Goal: Information Seeking & Learning: Learn about a topic

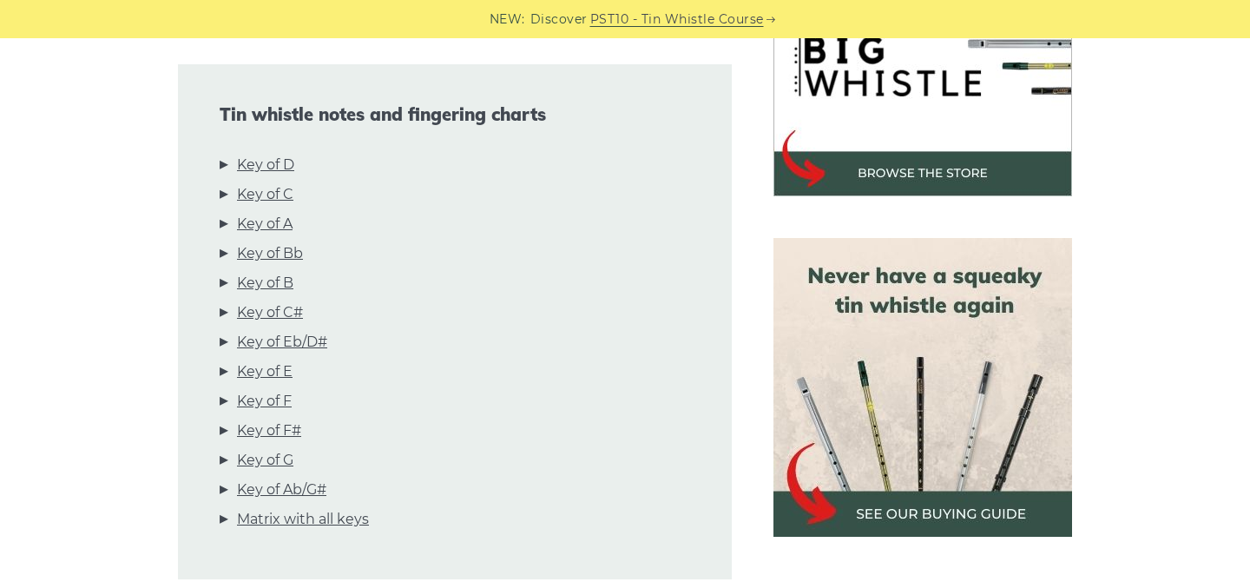
scroll to position [599, 0]
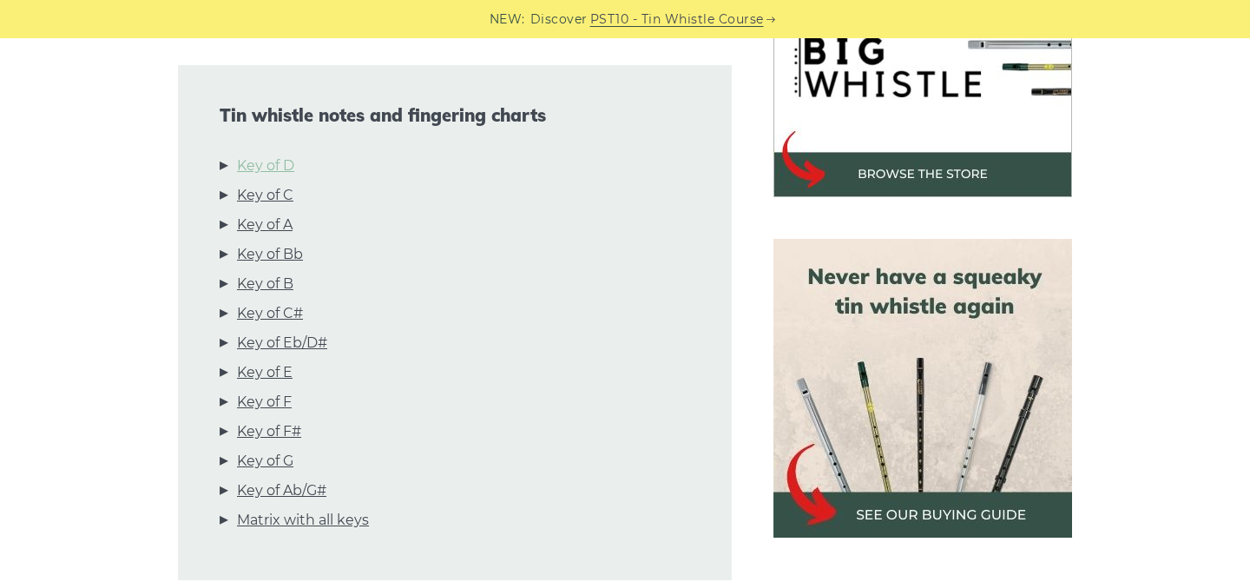
click at [272, 155] on link "Key of D" at bounding box center [265, 166] width 57 height 23
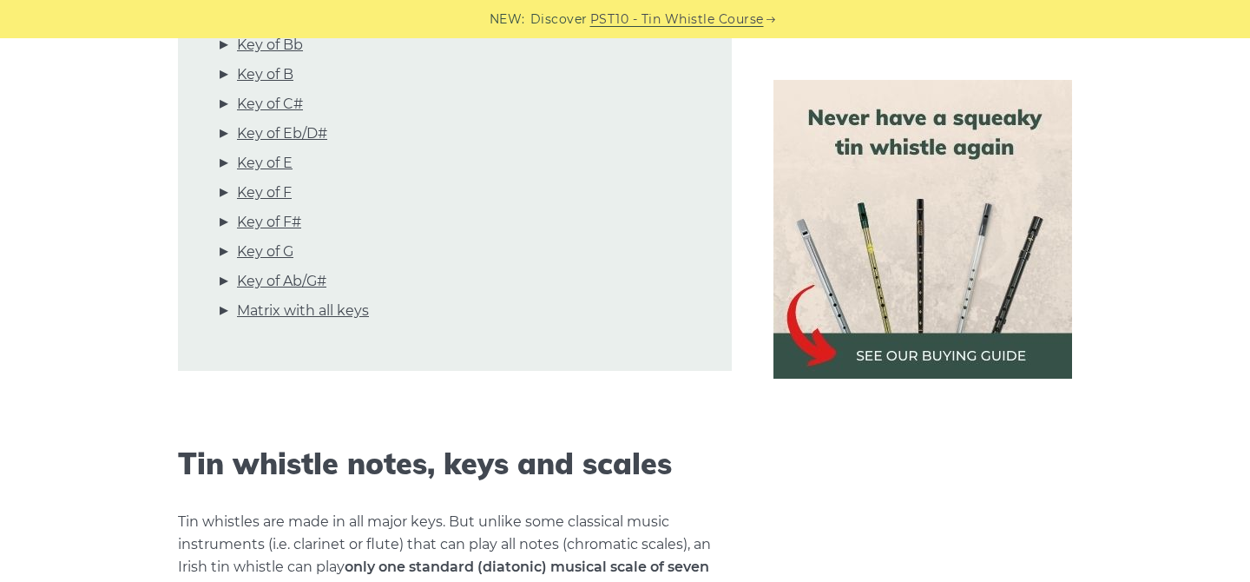
scroll to position [810, 0]
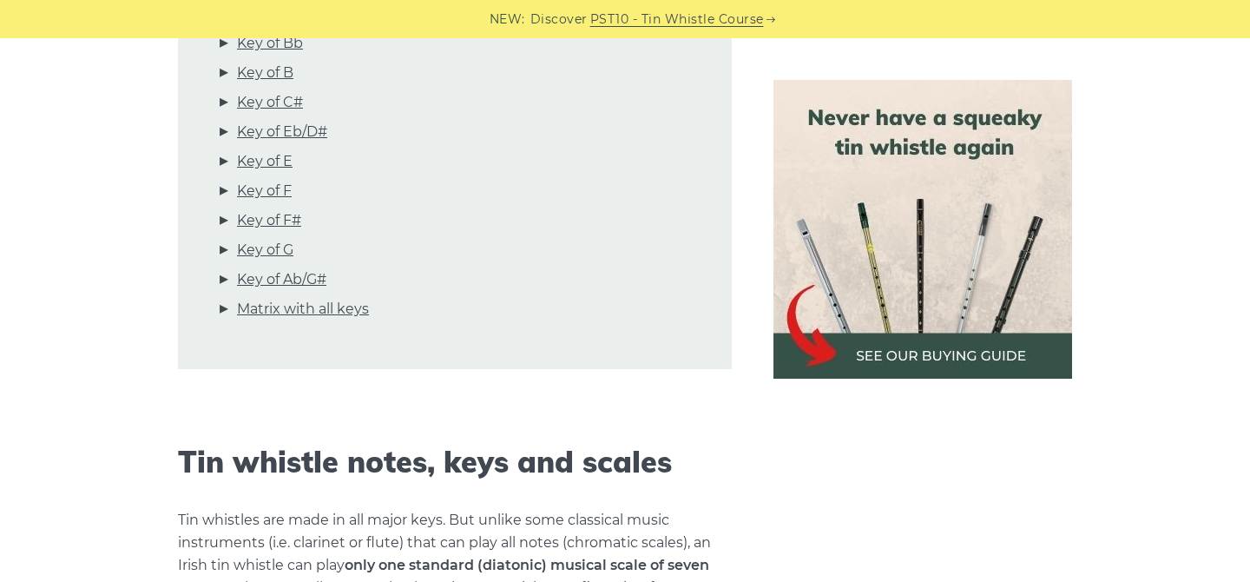
click at [853, 292] on img at bounding box center [923, 229] width 299 height 299
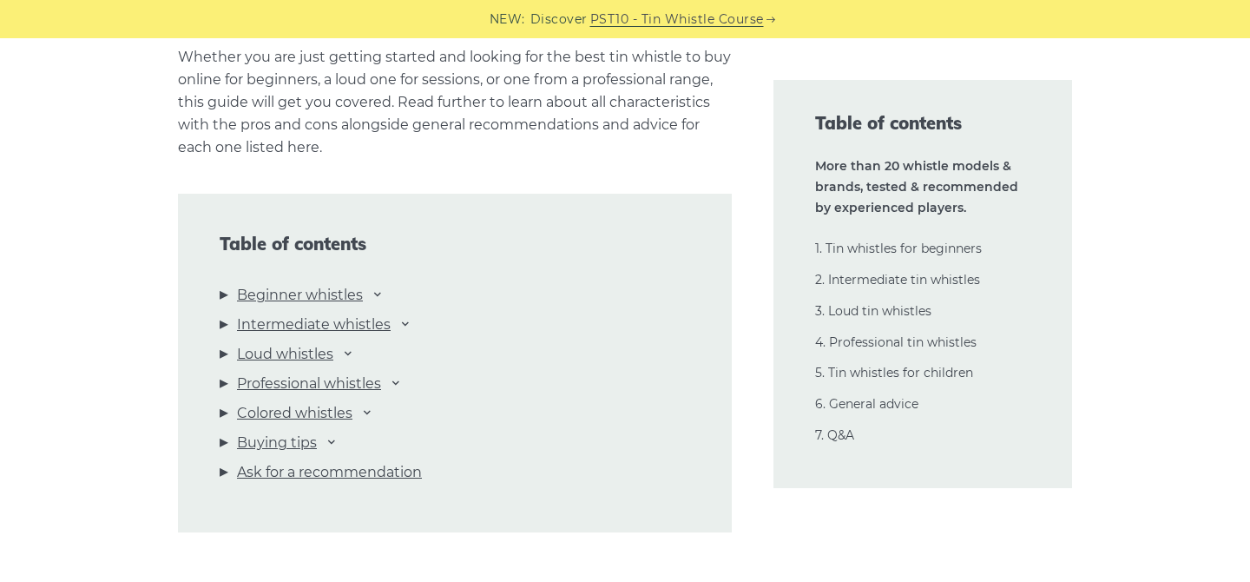
scroll to position [1817, 0]
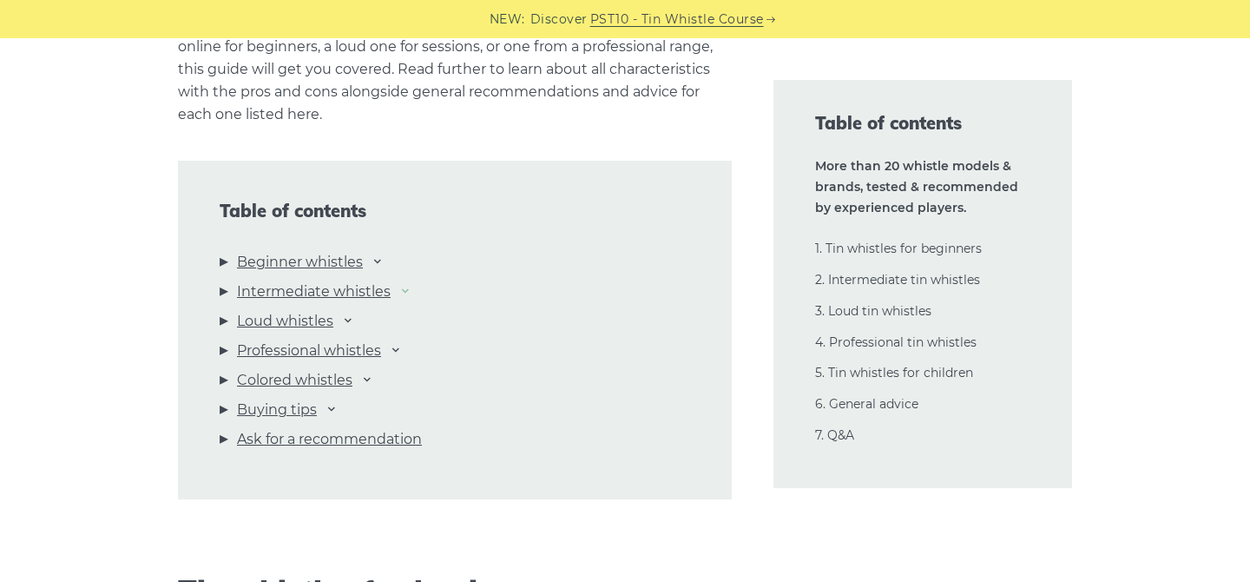
click at [403, 288] on icon at bounding box center [405, 290] width 14 height 14
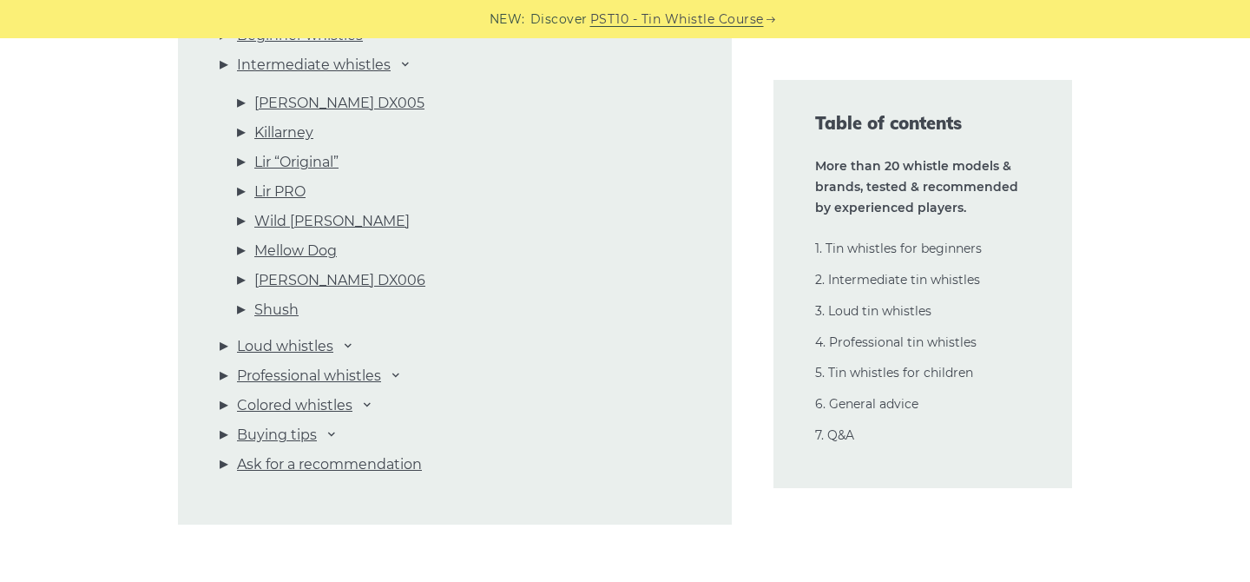
scroll to position [2087, 0]
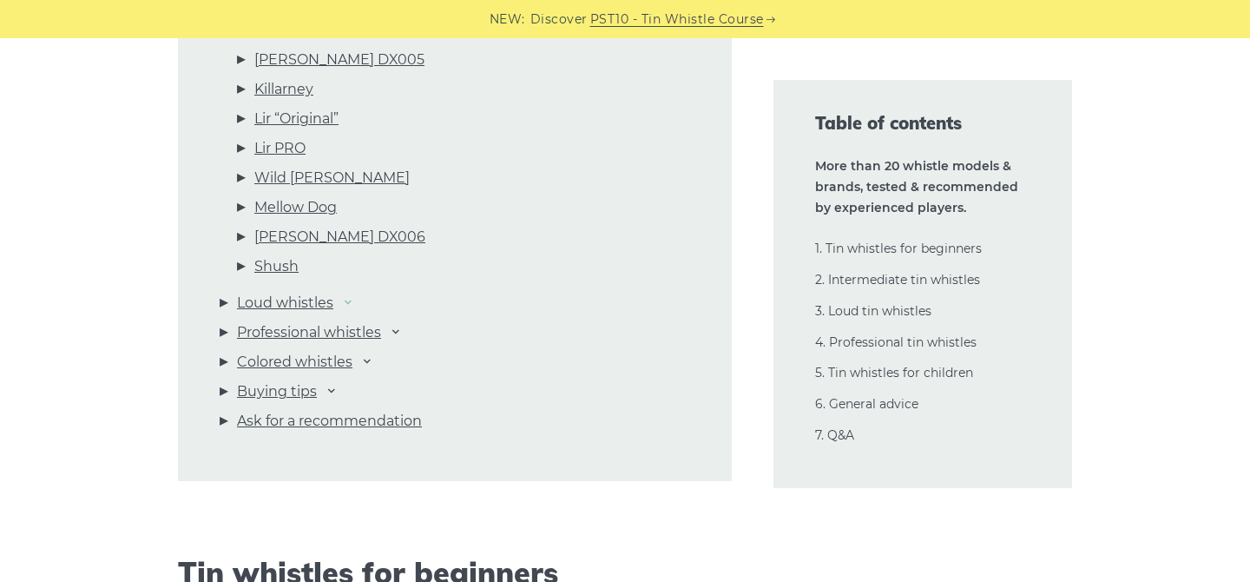
click at [352, 302] on icon at bounding box center [348, 301] width 14 height 14
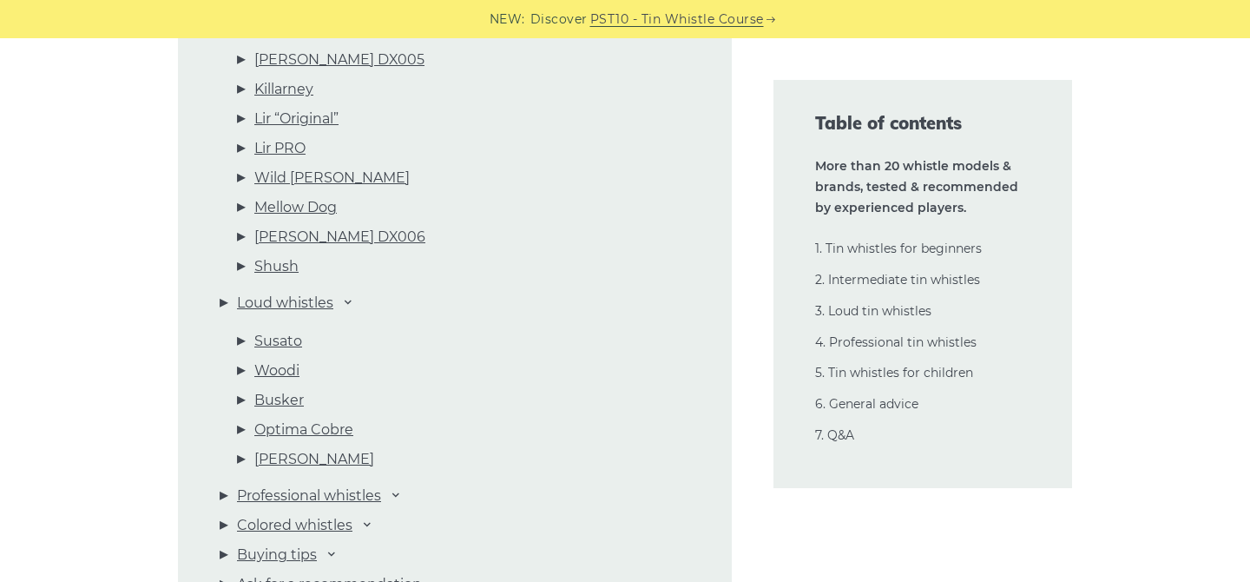
scroll to position [2189, 0]
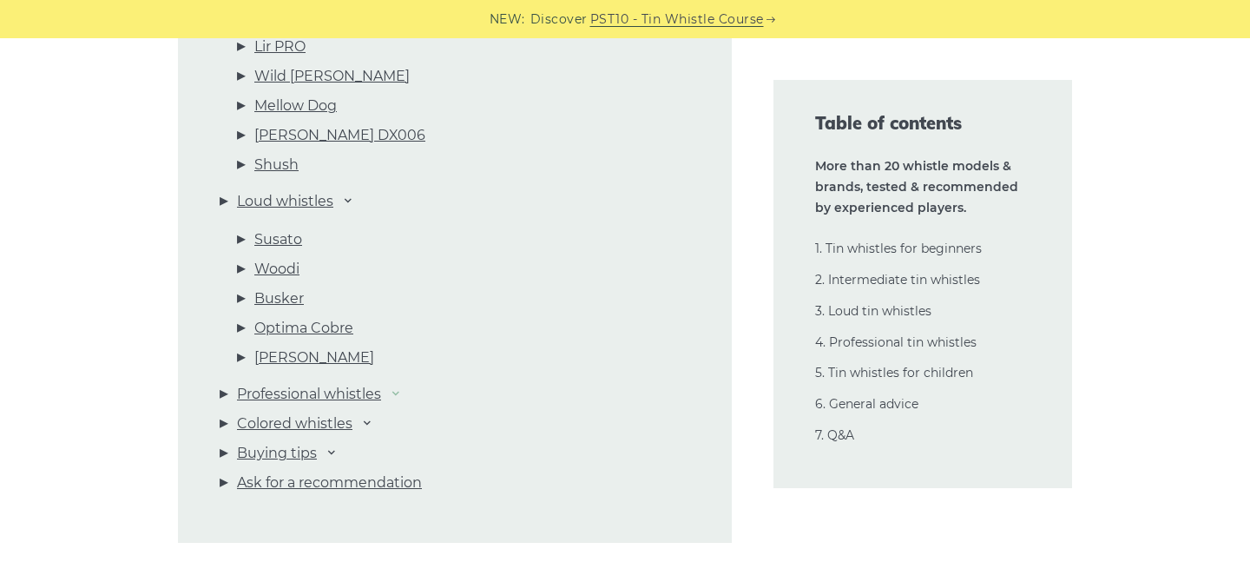
click at [398, 392] on icon at bounding box center [396, 392] width 14 height 14
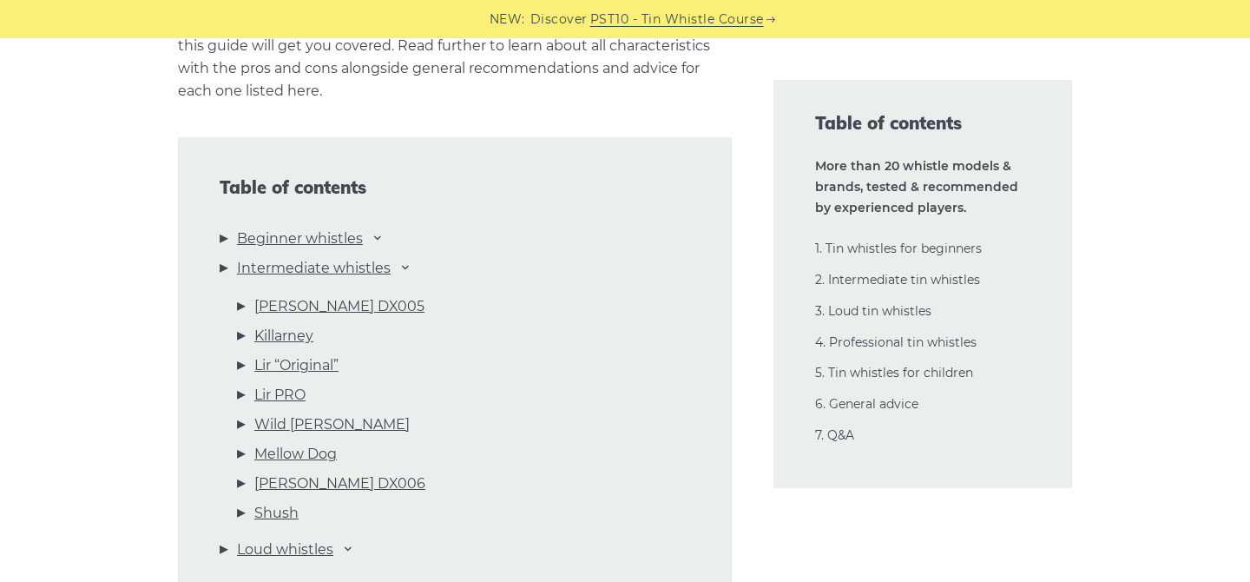
scroll to position [1832, 0]
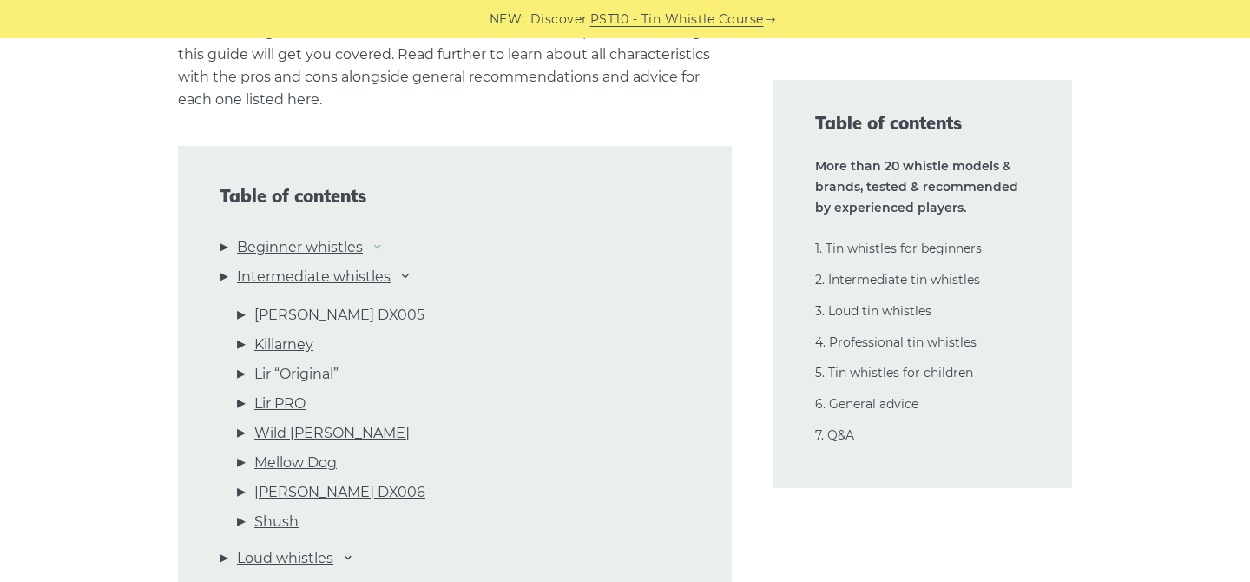
click at [380, 246] on icon at bounding box center [378, 246] width 14 height 14
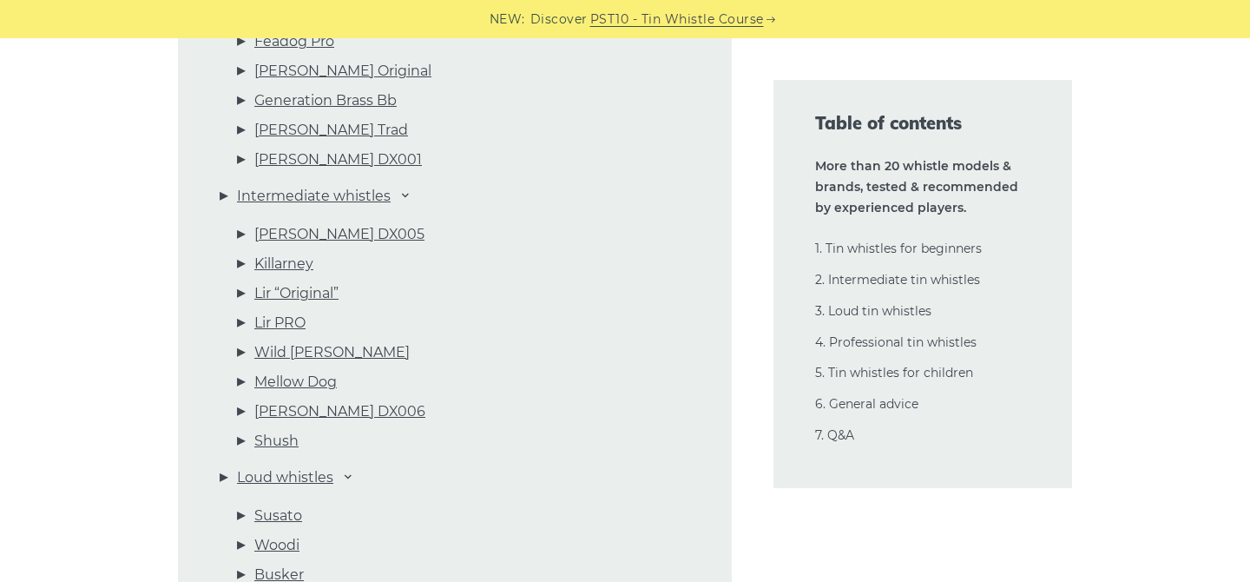
scroll to position [2136, 0]
click at [350, 194] on link "Intermediate whistles" at bounding box center [314, 195] width 154 height 23
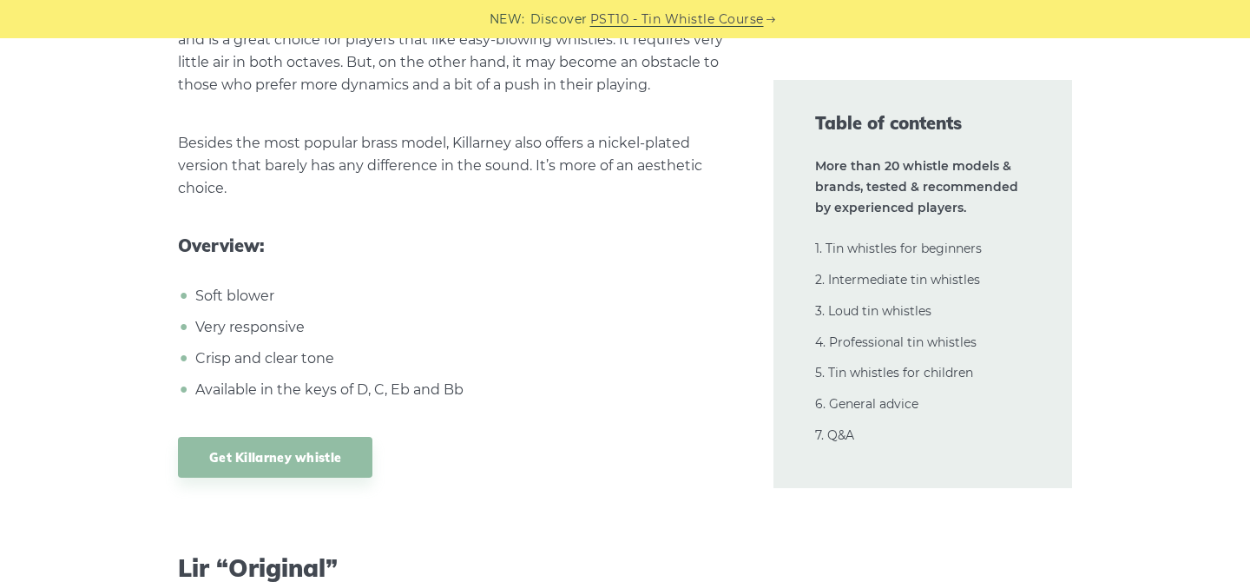
scroll to position [12455, 0]
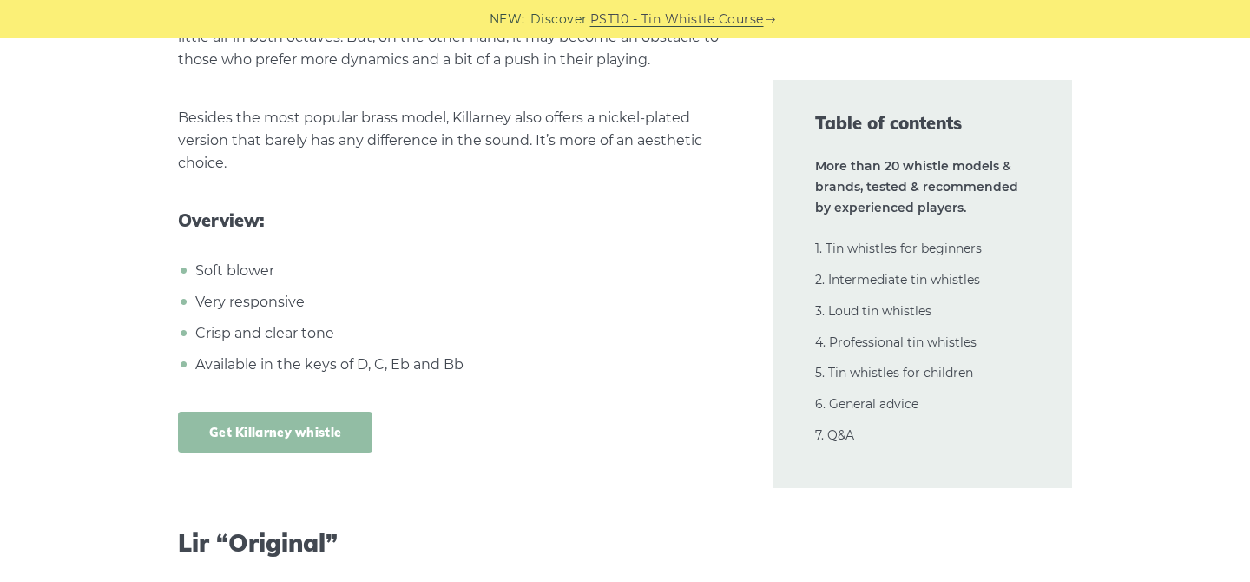
click at [268, 411] on link "Get Killarney whistle" at bounding box center [275, 431] width 194 height 41
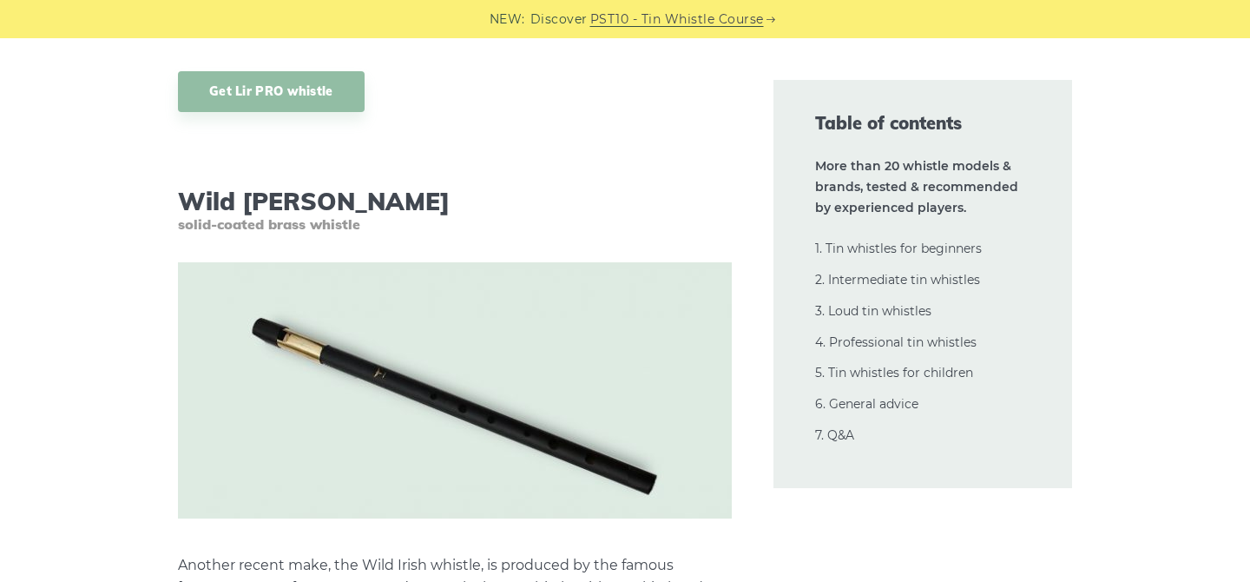
scroll to position [14732, 0]
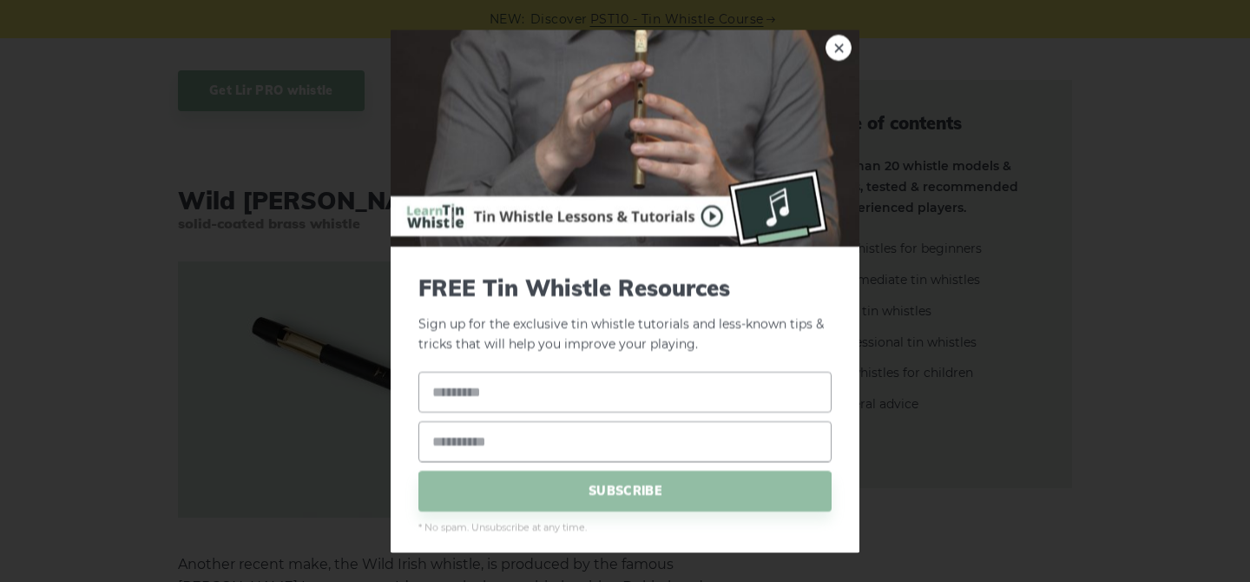
click at [319, 334] on div "× FREE Tin Whistle Resources Sign up for the exclusive tin whistle tutorials an…" at bounding box center [625, 291] width 1250 height 582
click at [846, 53] on link "×" at bounding box center [839, 48] width 26 height 26
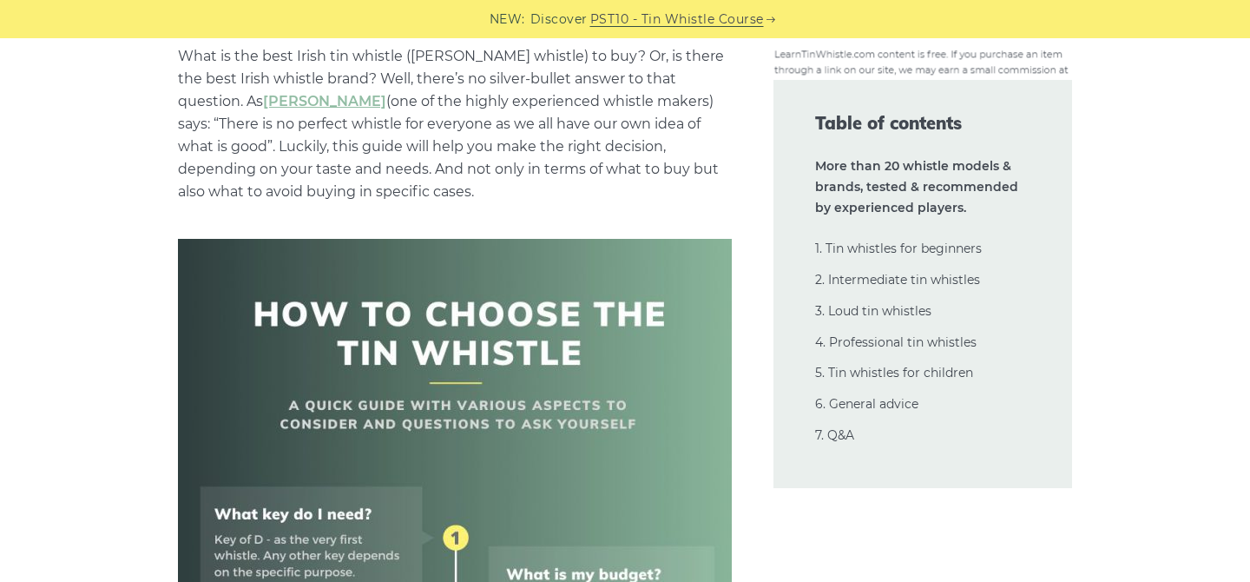
scroll to position [0, 0]
